Goal: Obtain resource: Download file/media

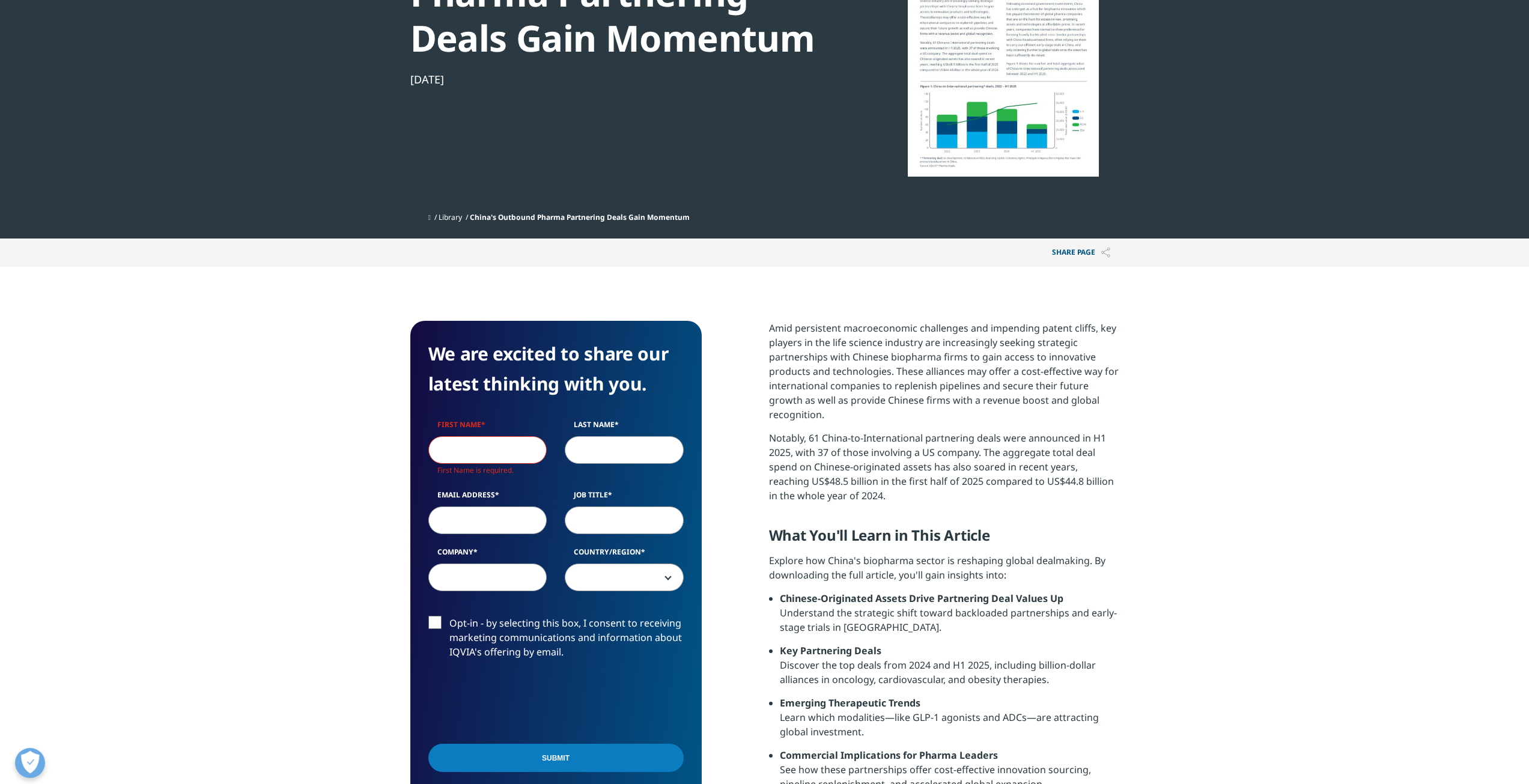
click at [501, 450] on input "First Name" at bounding box center [488, 450] width 119 height 27
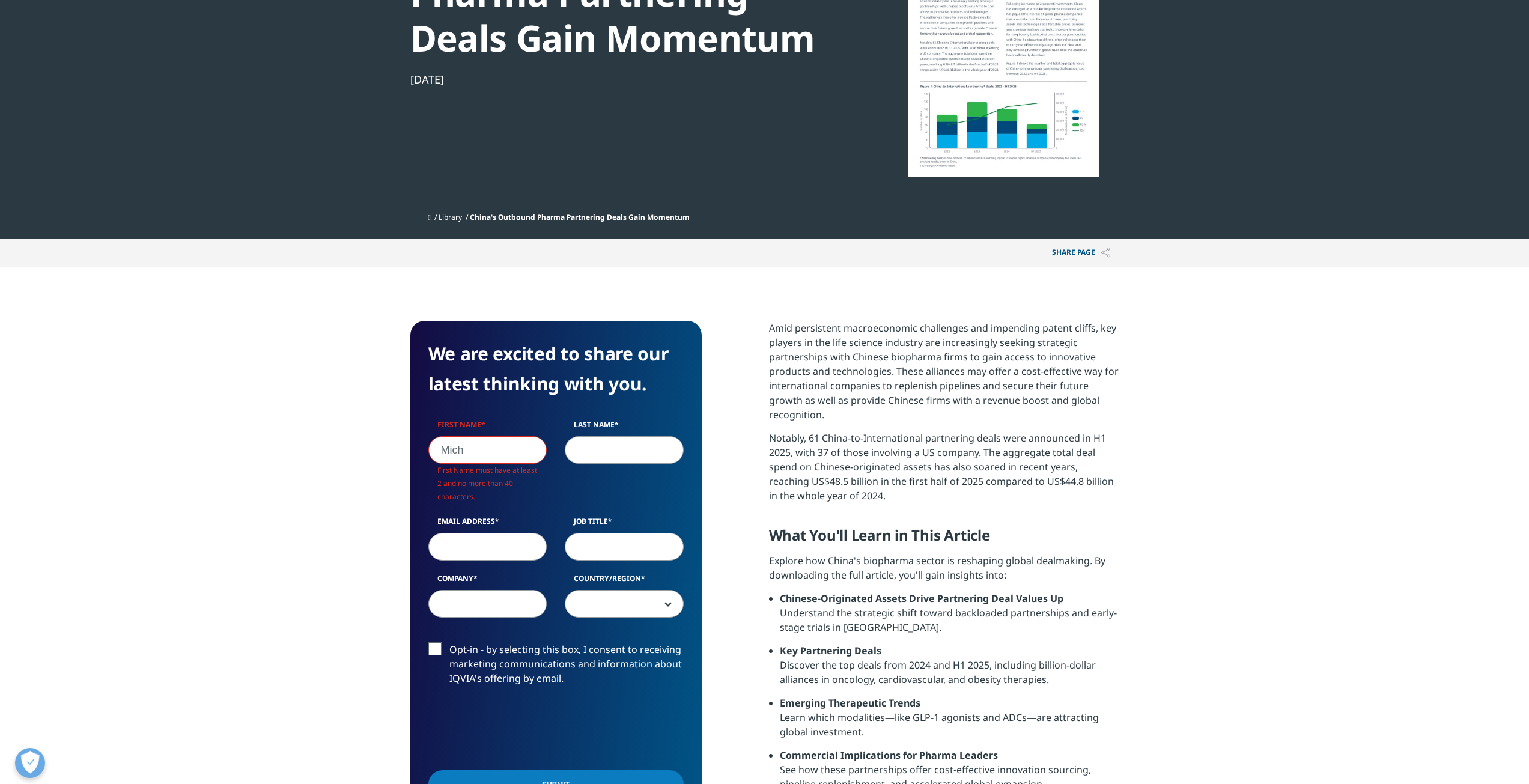
scroll to position [465, 292]
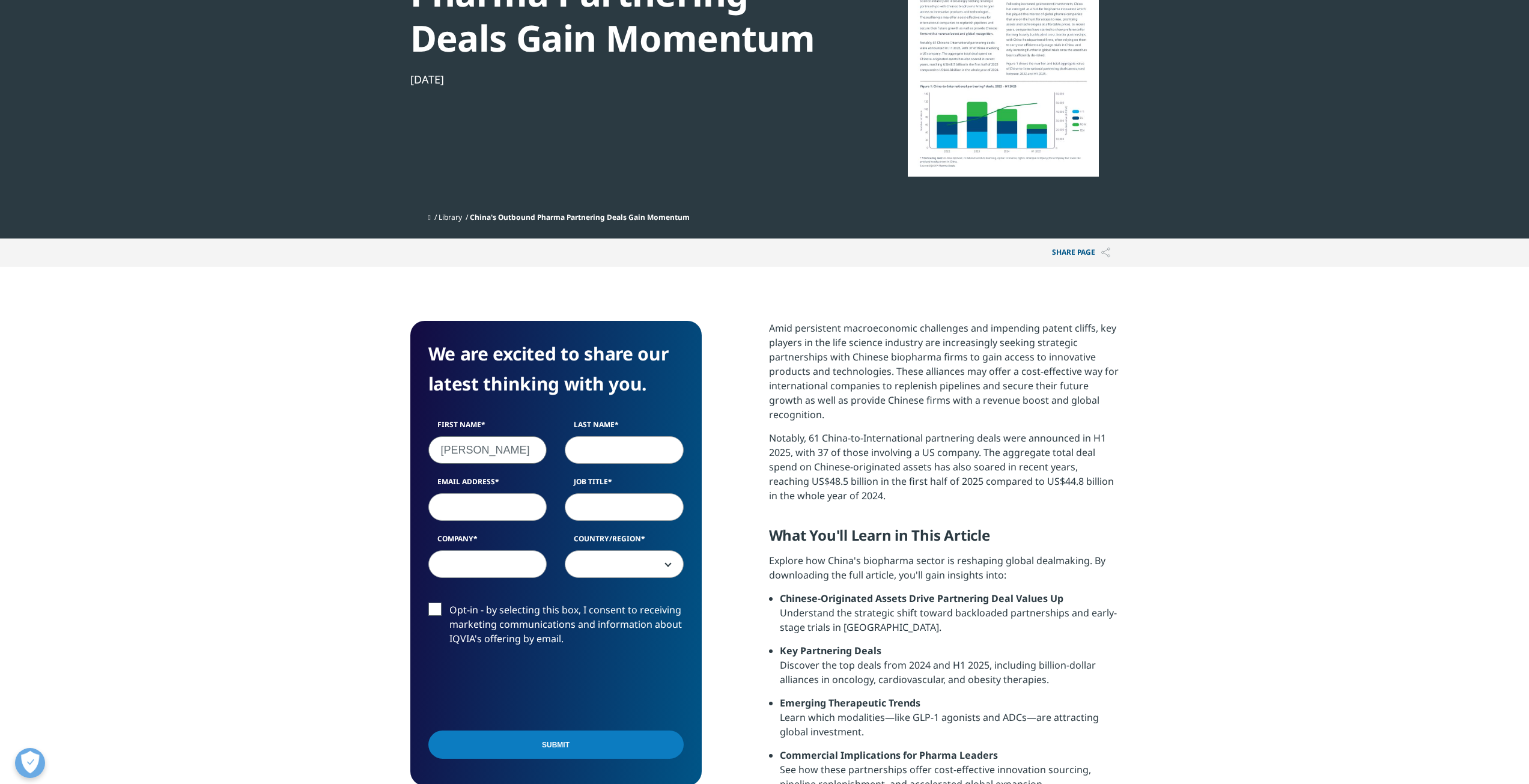
type input "[PERSON_NAME]"
click at [607, 446] on input "Last Name" at bounding box center [625, 450] width 119 height 27
type input "Qian"
click at [467, 515] on input "Email Address" at bounding box center [488, 507] width 119 height 27
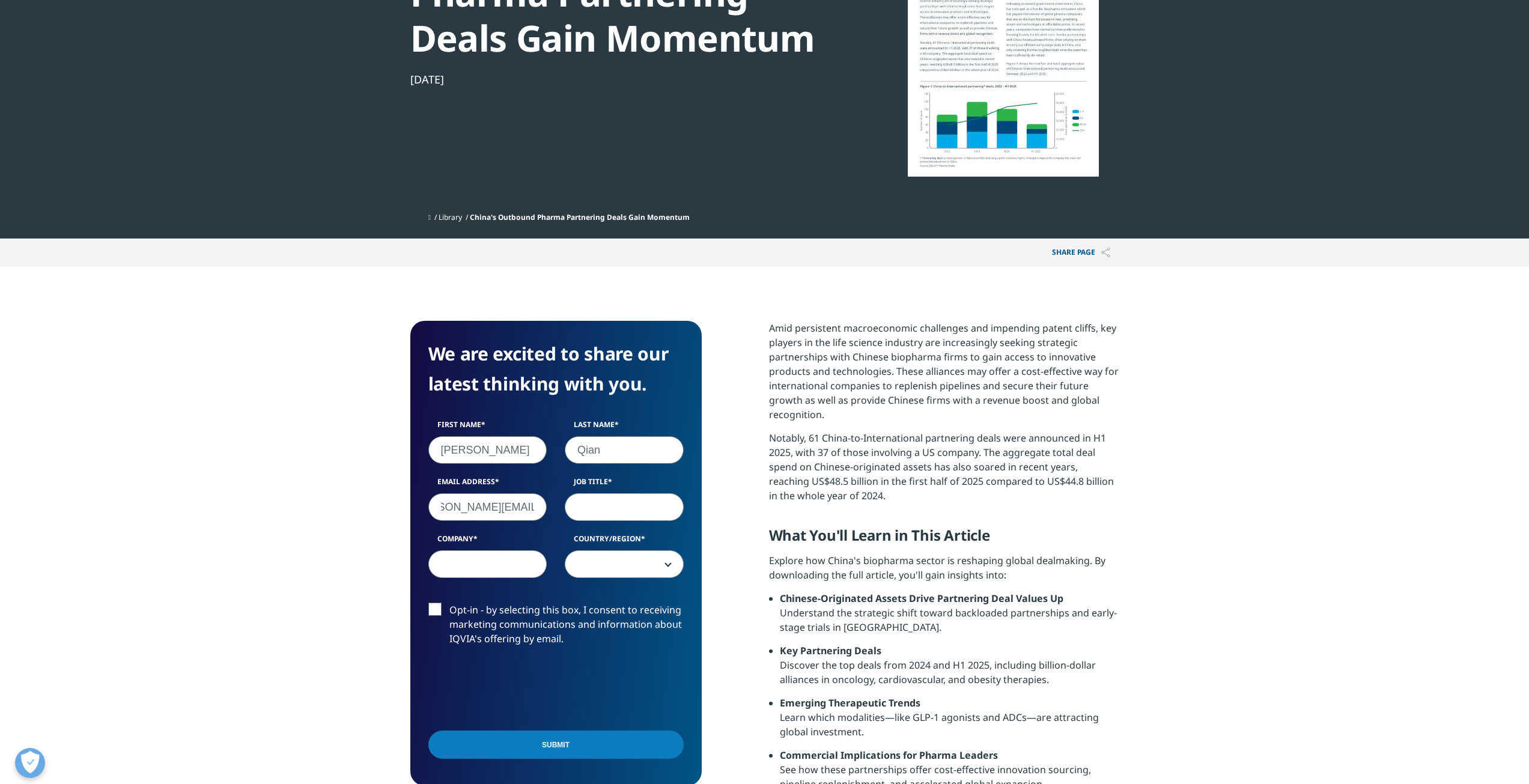
type input "[PERSON_NAME][EMAIL_ADDRESS][PERSON_NAME][DOMAIN_NAME]"
click at [621, 498] on input "Job Title" at bounding box center [625, 507] width 119 height 27
type input "BD Lead"
click at [518, 553] on input "Company" at bounding box center [488, 564] width 119 height 27
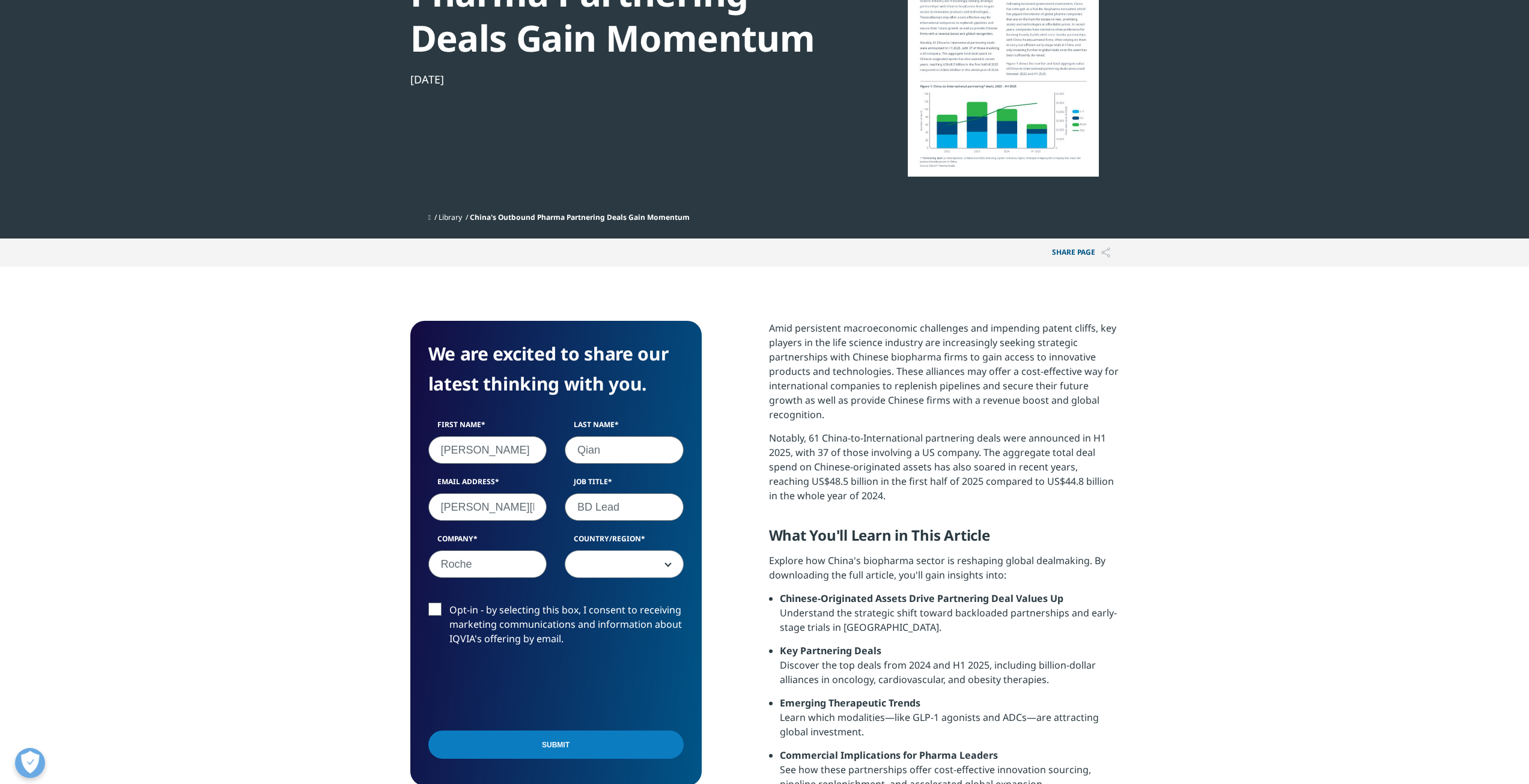
type input "Roche"
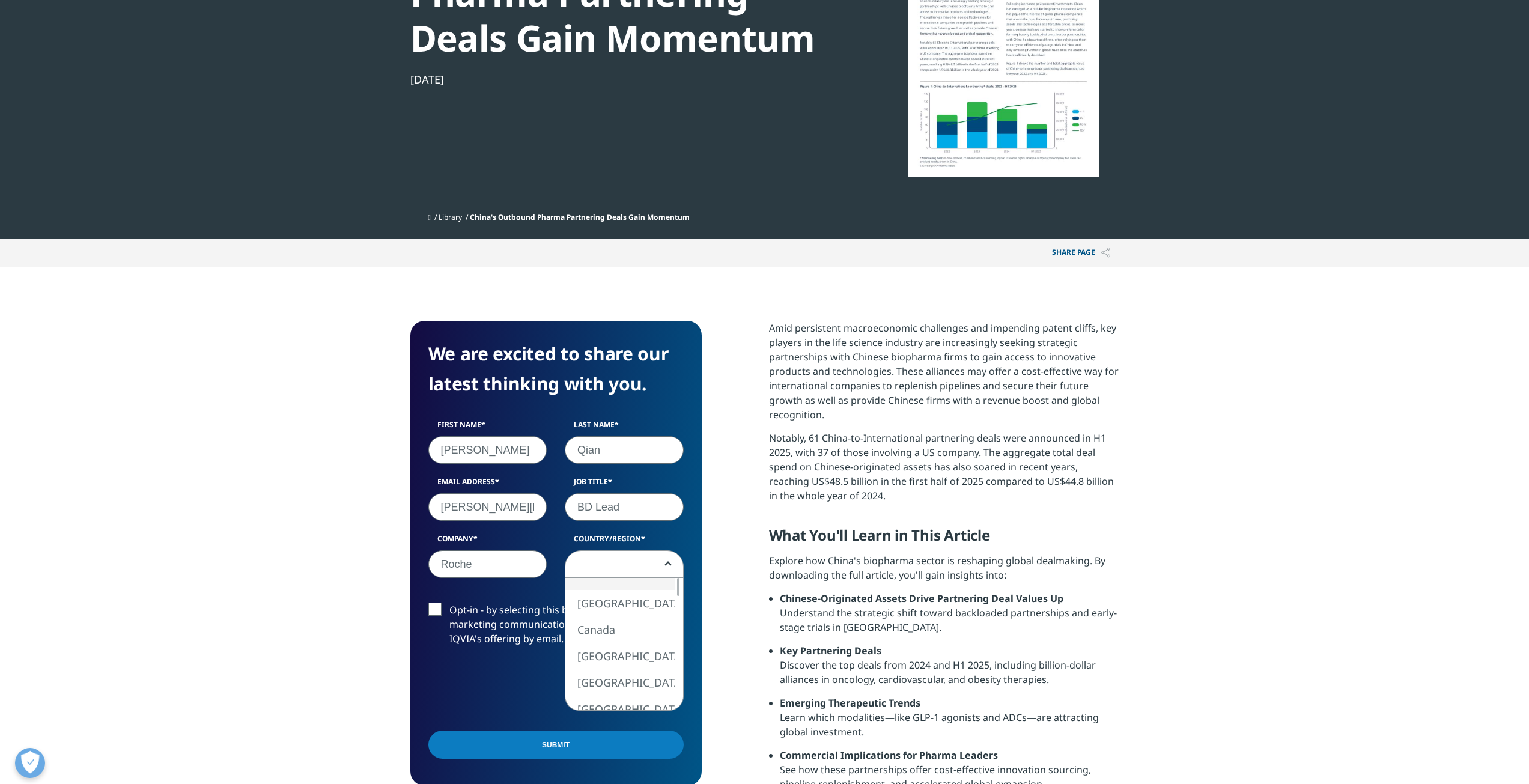
click at [610, 569] on span at bounding box center [624, 565] width 118 height 27
select select "[GEOGRAPHIC_DATA]"
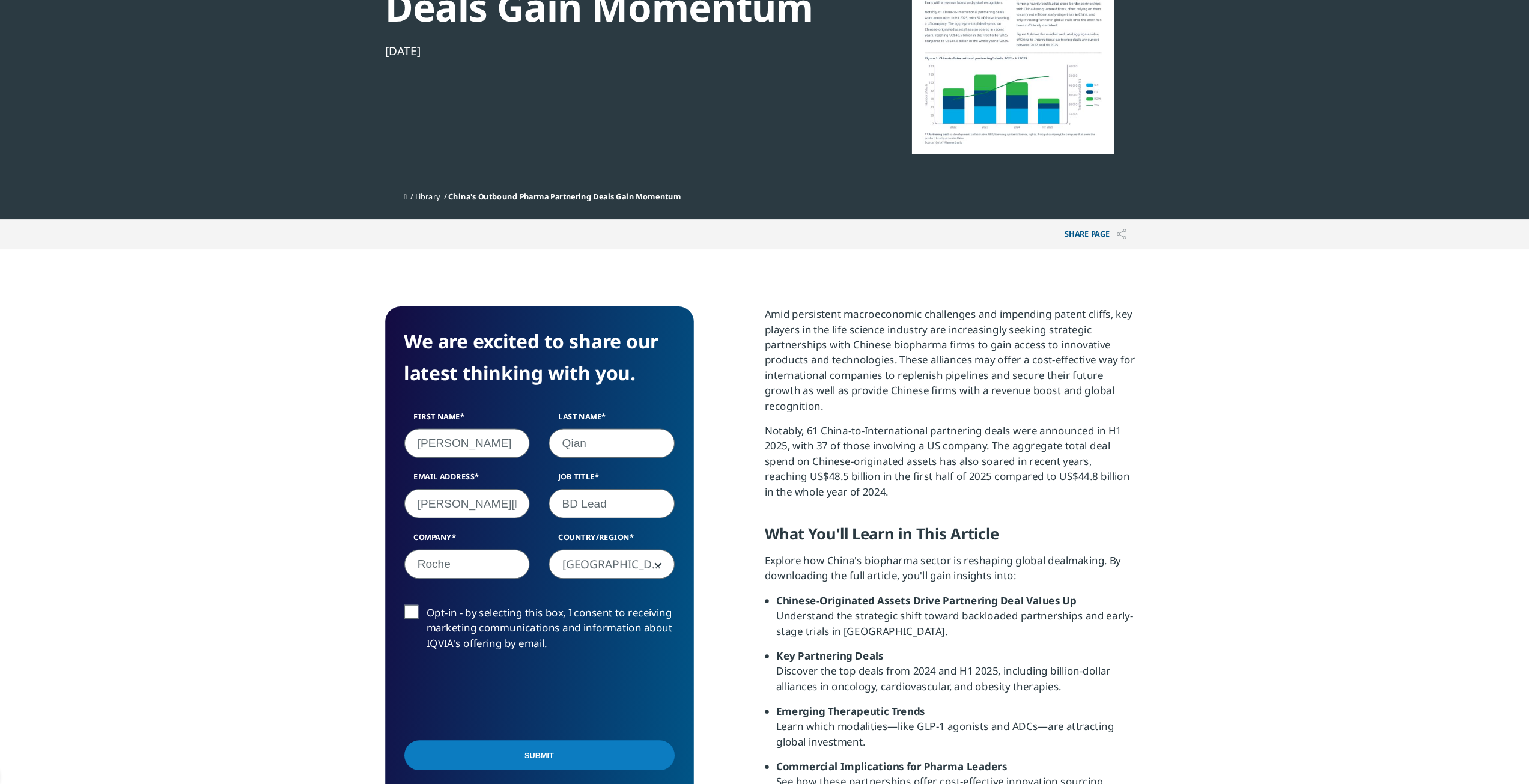
click at [530, 754] on input "Submit" at bounding box center [556, 744] width 256 height 28
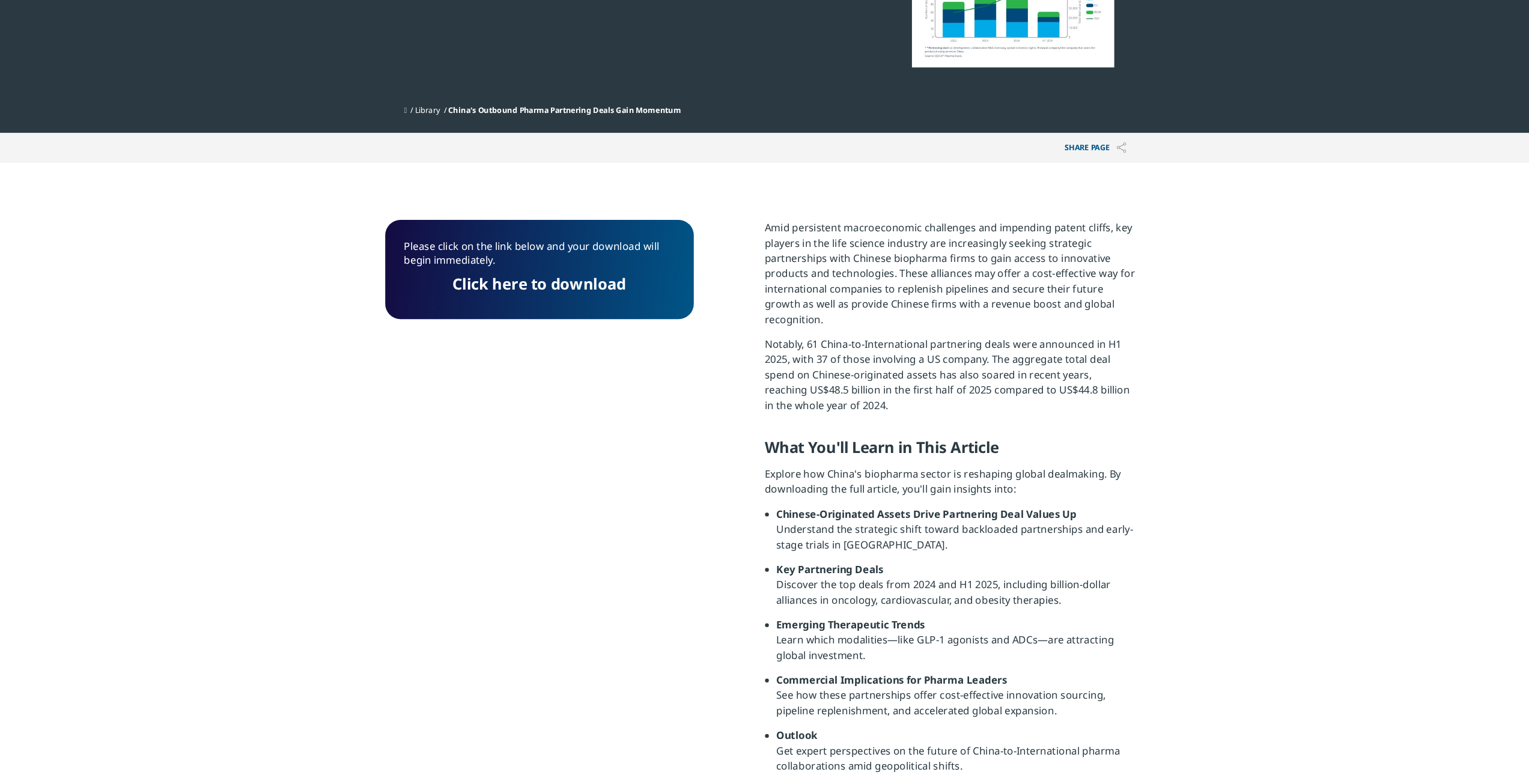
scroll to position [151, 0]
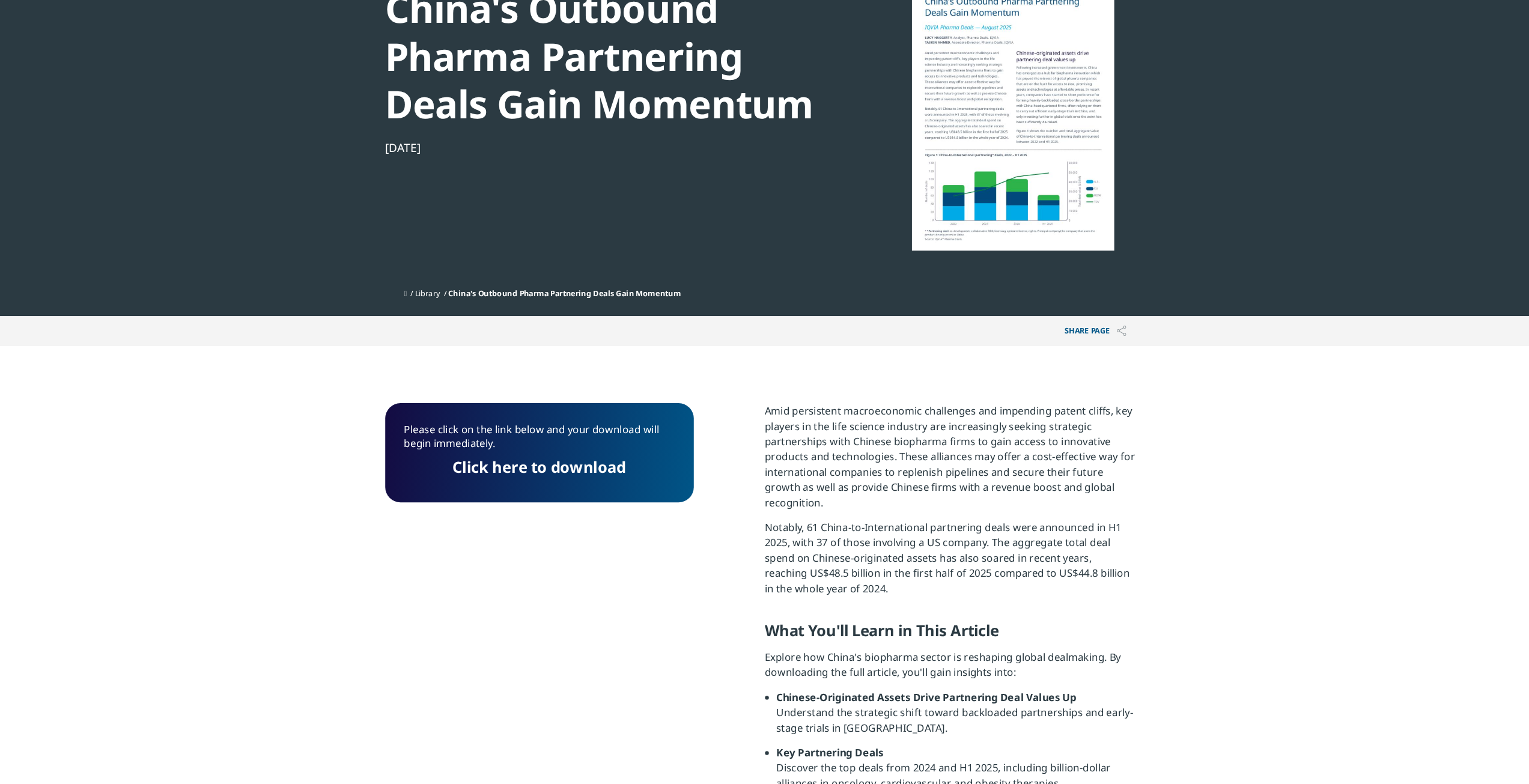
click at [592, 442] on link "Click here to download" at bounding box center [555, 441] width 164 height 20
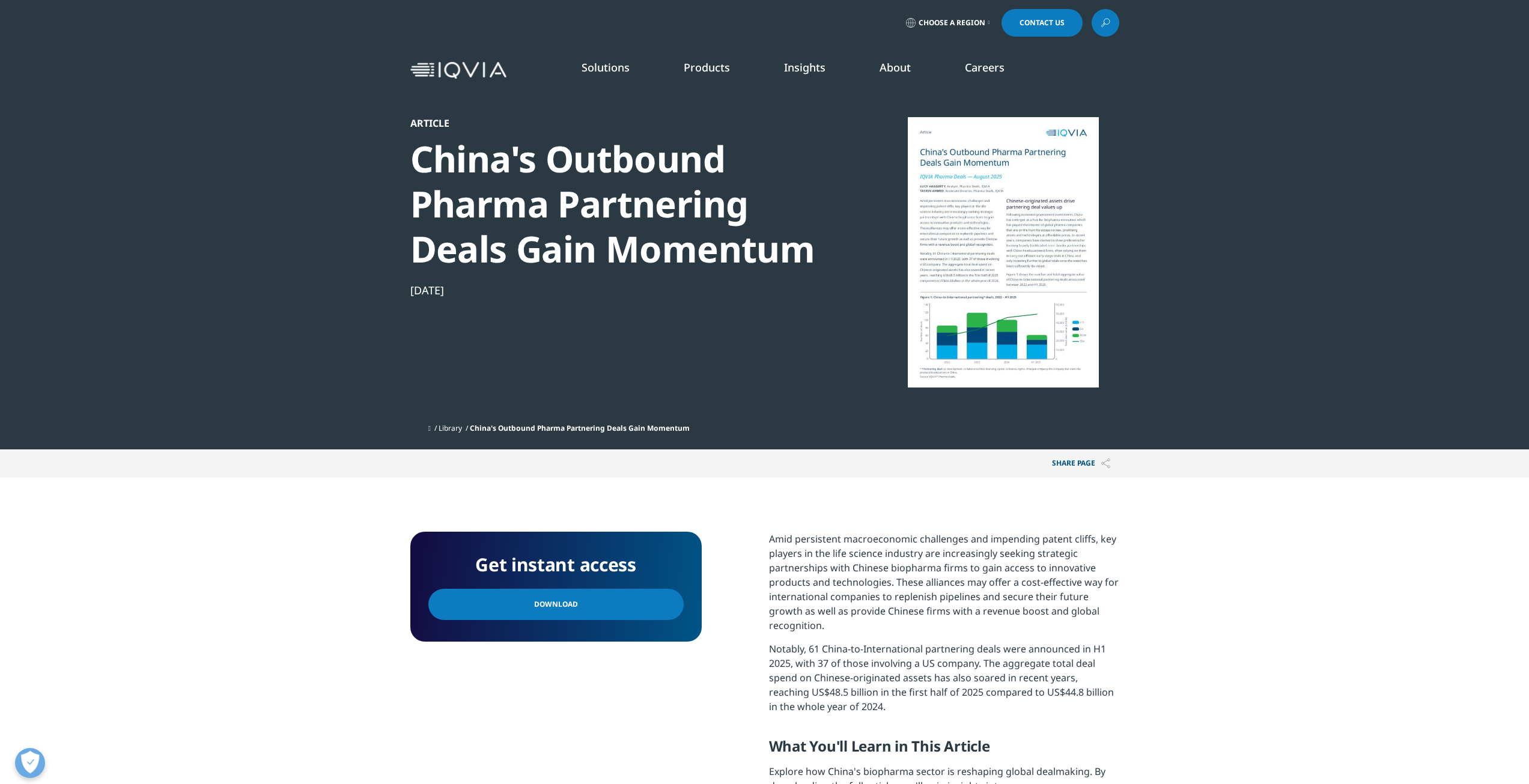
click at [549, 601] on span "Download" at bounding box center [556, 604] width 44 height 13
click at [675, 604] on link "Download" at bounding box center [556, 604] width 256 height 31
click at [556, 603] on span "Download" at bounding box center [556, 604] width 44 height 13
